Goal: Task Accomplishment & Management: Manage account settings

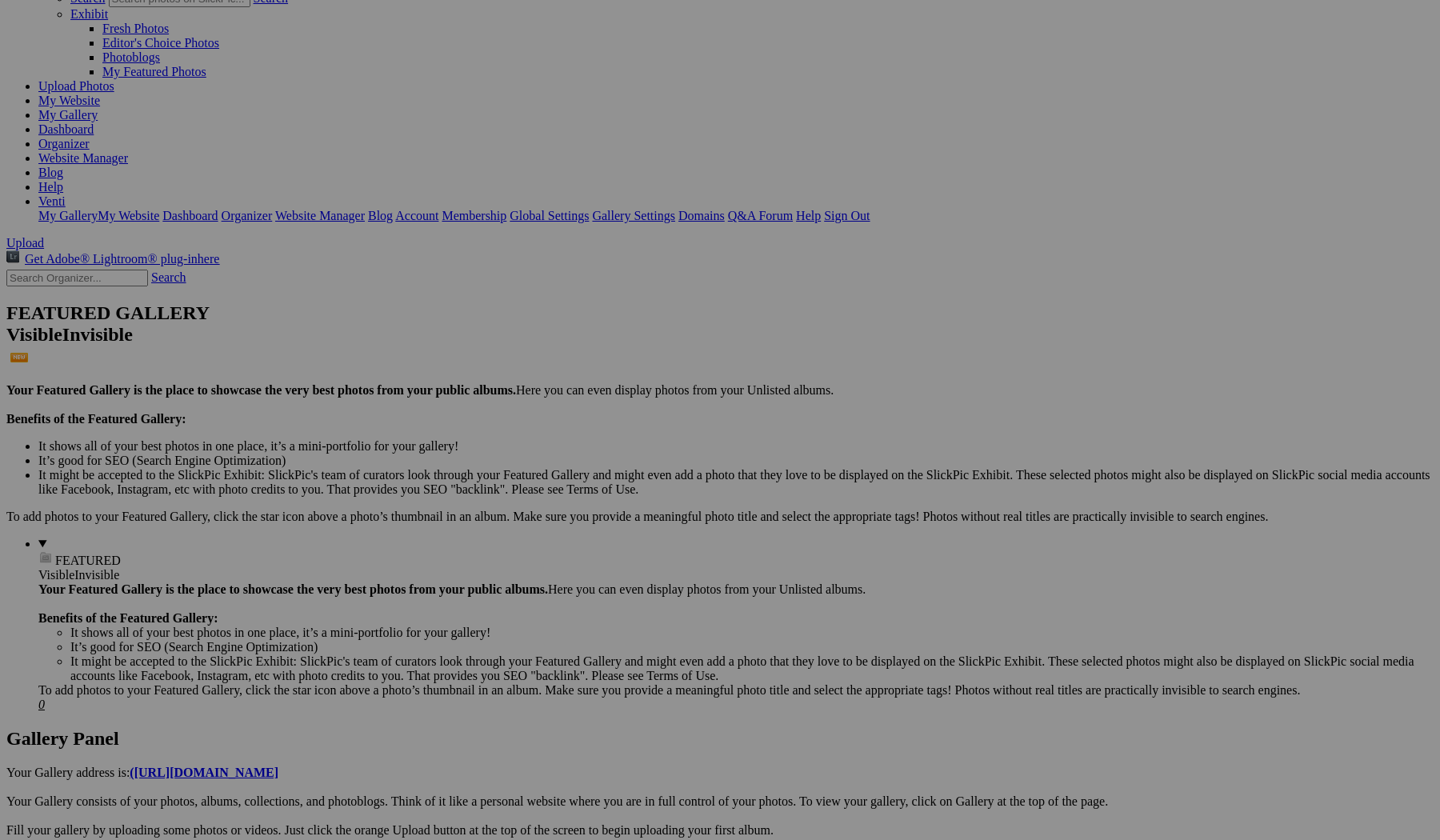
scroll to position [128, 0]
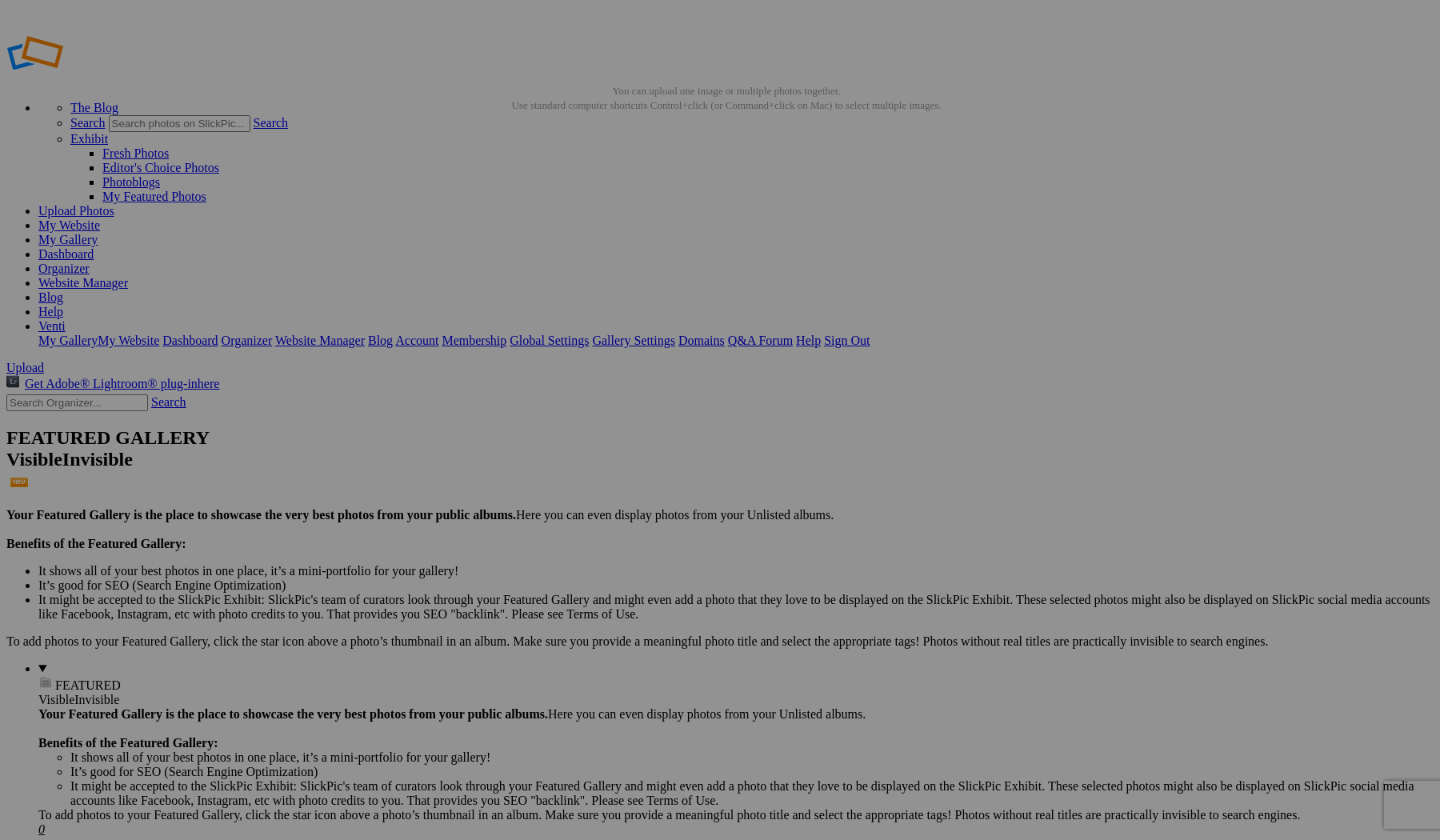
click at [614, 530] on span "Yes" at bounding box center [604, 525] width 19 height 14
